Goal: Use online tool/utility: Utilize a website feature to perform a specific function

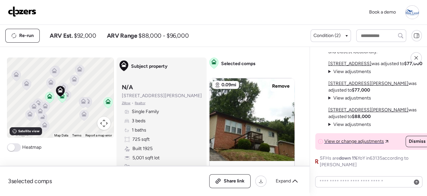
scroll to position [99, 0]
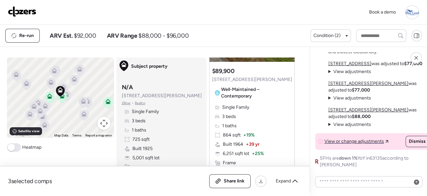
click at [24, 11] on img at bounding box center [22, 11] width 28 height 11
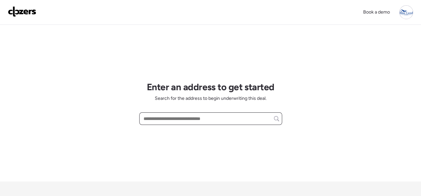
click at [187, 117] on input "text" at bounding box center [210, 118] width 137 height 9
paste input "**********"
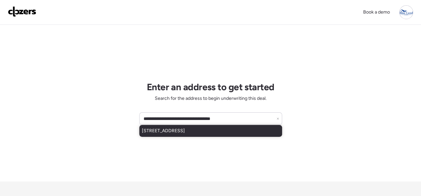
click at [176, 129] on span "[STREET_ADDRESS]" at bounding box center [163, 131] width 43 height 7
type input "**********"
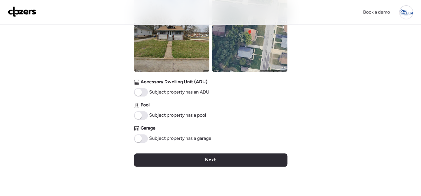
scroll to position [298, 0]
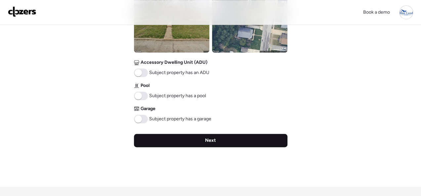
click at [214, 140] on span "Next" at bounding box center [210, 140] width 11 height 7
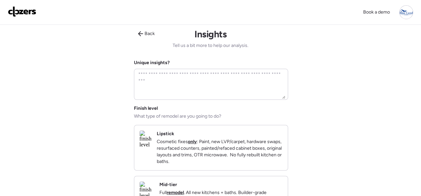
scroll to position [0, 0]
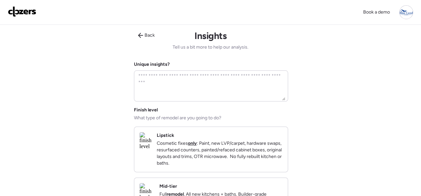
click at [273, 128] on div "Lipstick Cosmetic fixes only : Paint, new LVP/carpet, hardware swaps, resurface…" at bounding box center [211, 149] width 154 height 45
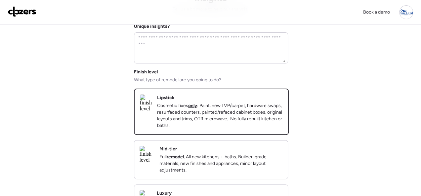
scroll to position [132, 0]
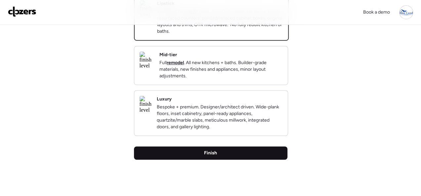
click at [220, 160] on div "Finish" at bounding box center [211, 153] width 154 height 13
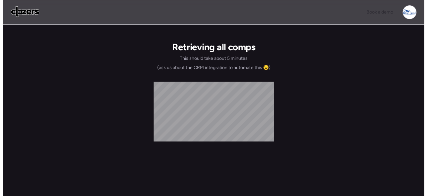
scroll to position [0, 0]
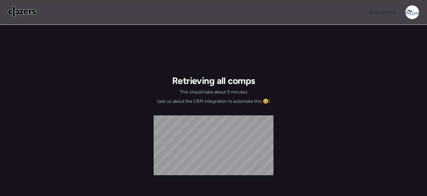
click at [36, 57] on div "Retrieving all comps This should take about 5 minutes (ask us about the CRM int…" at bounding box center [213, 153] width 427 height 257
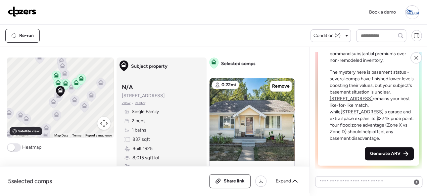
click at [385, 151] on span "Generate ARV" at bounding box center [385, 154] width 30 height 7
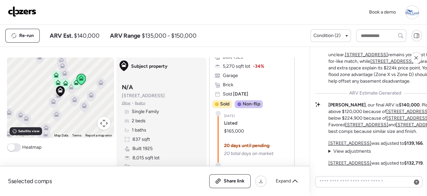
scroll to position [1390, 0]
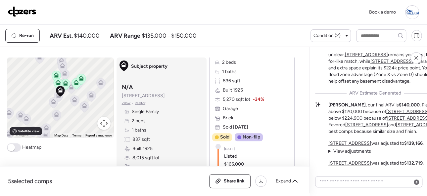
click at [19, 11] on img at bounding box center [22, 11] width 28 height 11
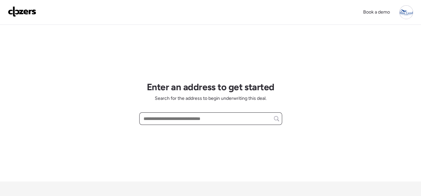
click at [158, 118] on input "text" at bounding box center [210, 118] width 137 height 9
paste input "**********"
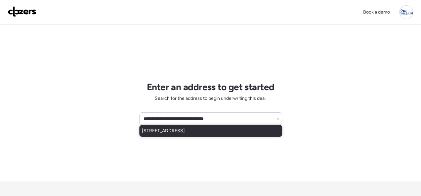
click at [158, 133] on span "1920 Prior Dr, Saint Louis, MO, 63136" at bounding box center [163, 131] width 43 height 7
type input "**********"
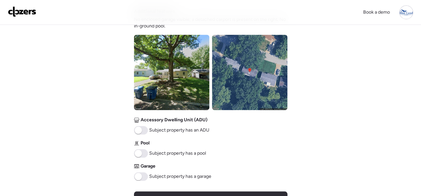
scroll to position [331, 0]
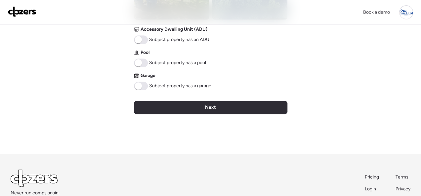
click at [208, 105] on span "Next" at bounding box center [210, 107] width 11 height 7
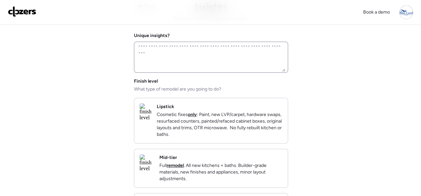
scroll to position [0, 0]
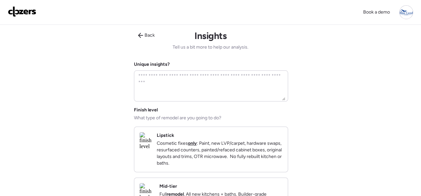
click at [268, 132] on div "Lipstick Cosmetic fixes only : Paint, new LVP/carpet, hardware swaps, resurface…" at bounding box center [220, 149] width 126 height 34
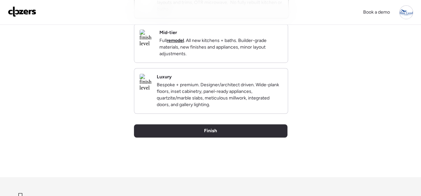
scroll to position [165, 0]
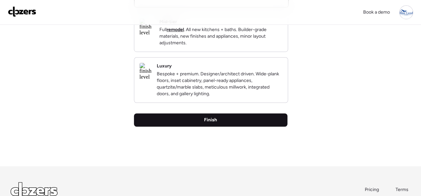
click at [230, 127] on div "Finish" at bounding box center [211, 120] width 154 height 13
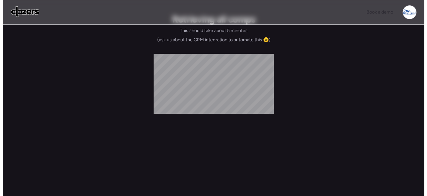
scroll to position [0, 0]
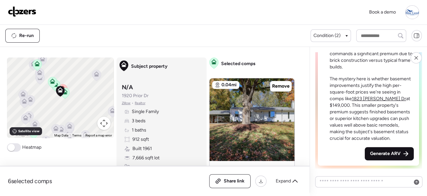
click at [376, 151] on span "Generate ARV" at bounding box center [385, 154] width 30 height 7
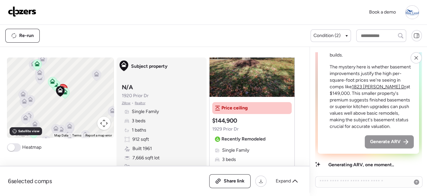
scroll to position [66, 0]
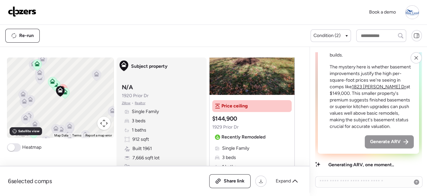
click at [123, 14] on div "Book a demo" at bounding box center [213, 12] width 411 height 14
